Goal: Information Seeking & Learning: Check status

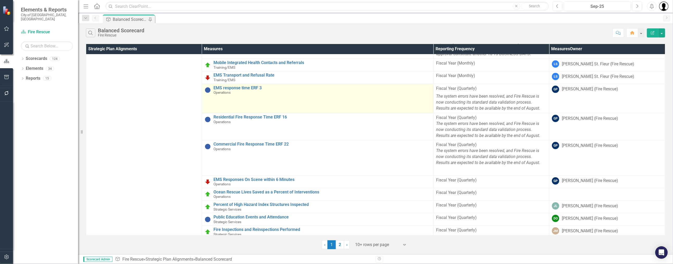
scroll to position [152, 0]
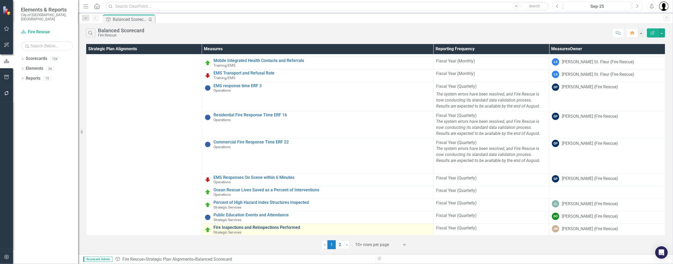
click at [244, 227] on link "Fire Inspections and Reinspections Performed" at bounding box center [321, 227] width 217 height 5
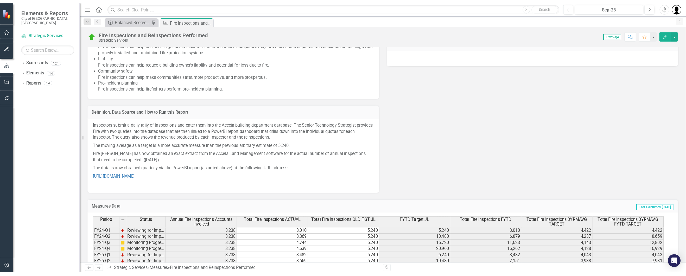
scroll to position [489, 0]
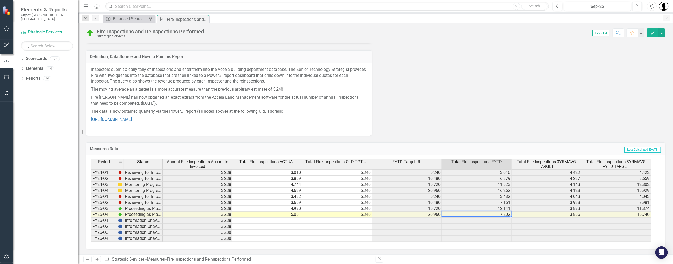
click at [504, 215] on td "17,202" at bounding box center [477, 215] width 70 height 6
click at [482, 122] on div "Last Edited [DATE] 1:39 PM Why It Matters Fire inspections are important for a …" at bounding box center [375, 4] width 587 height 264
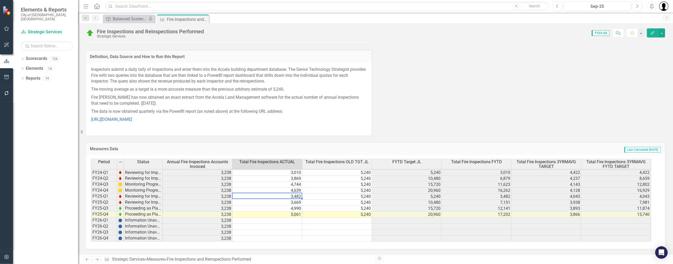
click at [286, 194] on td "3,482" at bounding box center [267, 197] width 70 height 6
click at [289, 202] on td "3,669" at bounding box center [267, 203] width 70 height 6
click at [290, 207] on td "4,990" at bounding box center [267, 209] width 70 height 6
click at [291, 214] on td "5,061" at bounding box center [267, 215] width 70 height 6
click at [290, 208] on td "4,990" at bounding box center [267, 209] width 70 height 6
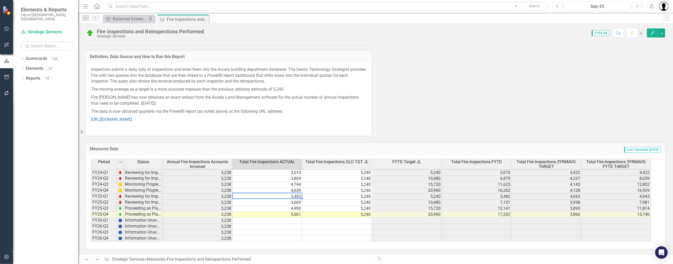
click at [289, 198] on td "3,482" at bounding box center [267, 197] width 70 height 6
click at [288, 201] on td "3,669" at bounding box center [267, 203] width 70 height 6
click at [286, 207] on td "4,990" at bounding box center [267, 209] width 70 height 6
click at [287, 212] on td "5,061" at bounding box center [267, 215] width 70 height 6
click at [91, 211] on div "Period Status Annual Fire Inspections Accounts Invoiced Total Fire Inspections …" at bounding box center [91, 164] width 0 height 155
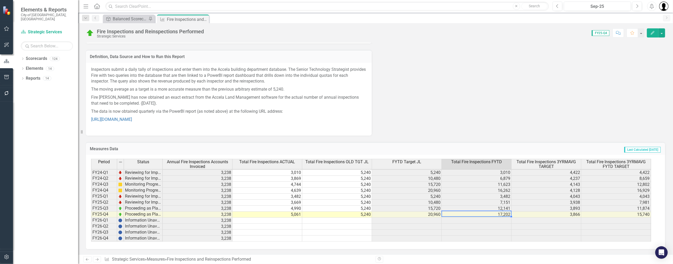
click at [155, 32] on div "Fire Inspections and Reinspections Performed" at bounding box center [150, 32] width 107 height 6
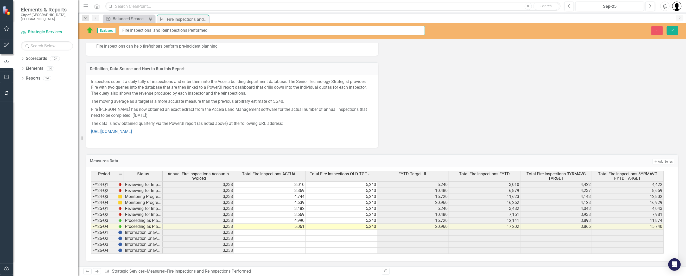
scroll to position [477, 0]
click at [143, 18] on div "Balanced Scorecard" at bounding box center [130, 19] width 34 height 7
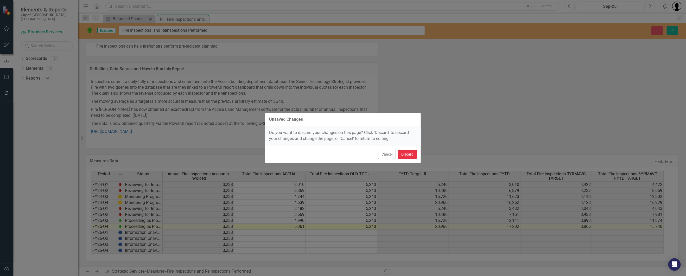
click at [402, 154] on button "Discard" at bounding box center [407, 154] width 19 height 9
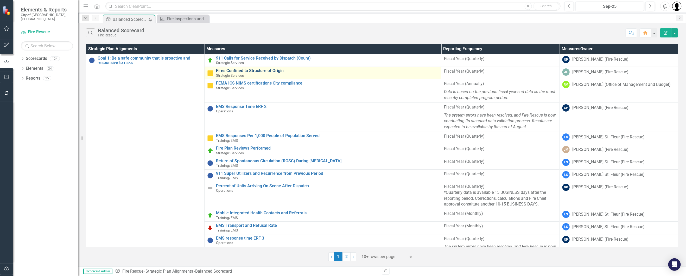
click at [254, 71] on link "Fires Confined to Structure of Origin" at bounding box center [327, 70] width 222 height 5
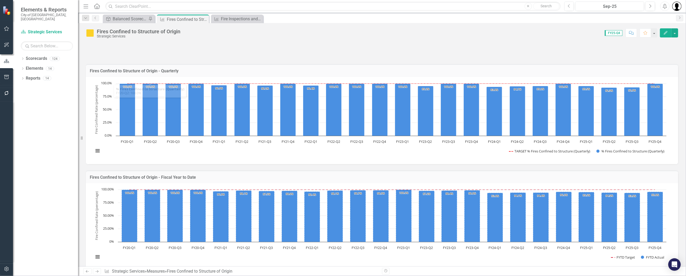
click at [143, 31] on div "Fires Confined to Structure of Origin" at bounding box center [139, 32] width 84 height 6
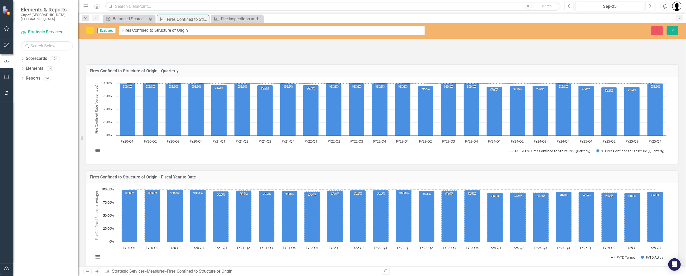
click at [182, 46] on div at bounding box center [382, 50] width 592 height 15
click at [661, 28] on button "Close" at bounding box center [656, 30] width 11 height 9
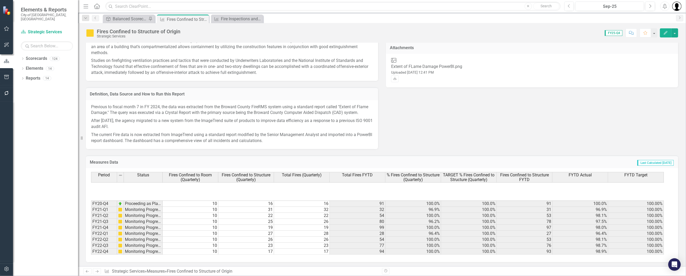
scroll to position [96, 0]
